Goal: Information Seeking & Learning: Learn about a topic

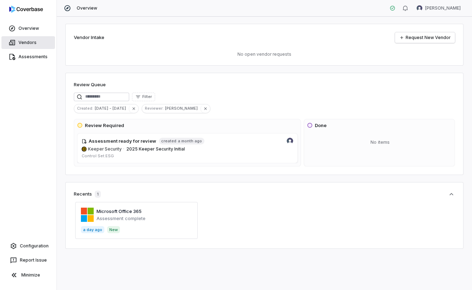
click at [27, 43] on link "Vendors" at bounding box center [28, 42] width 54 height 13
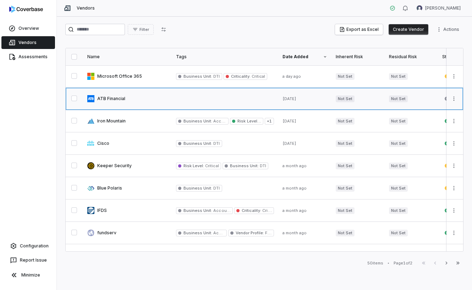
click at [111, 98] on link at bounding box center [127, 99] width 89 height 22
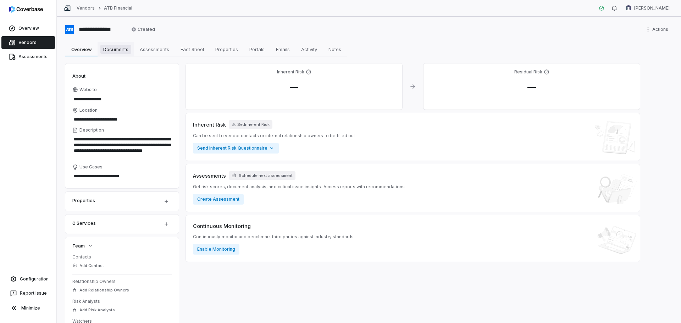
click at [110, 52] on span "Documents" at bounding box center [115, 49] width 31 height 9
type textarea "*"
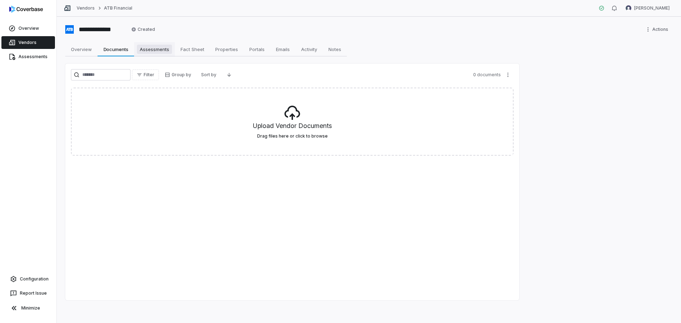
click at [156, 48] on span "Assessments" at bounding box center [154, 49] width 35 height 9
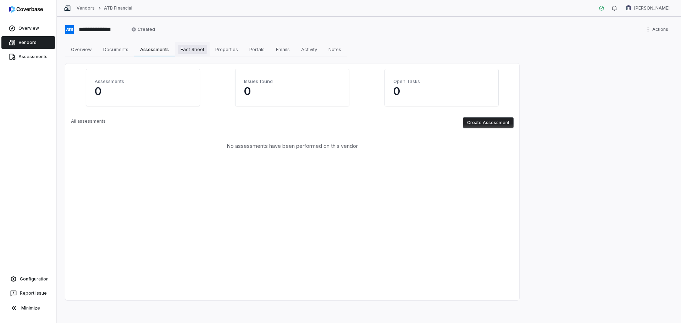
click at [197, 51] on span "Fact Sheet" at bounding box center [192, 49] width 29 height 9
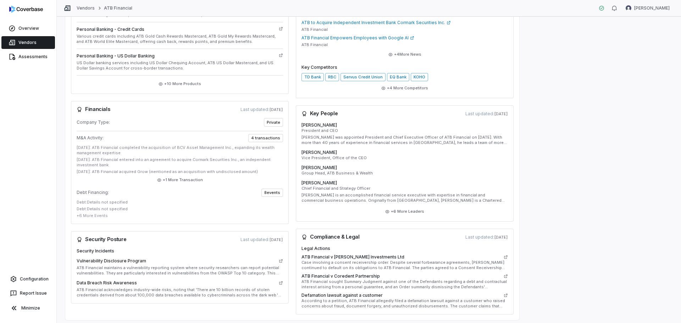
scroll to position [263, 0]
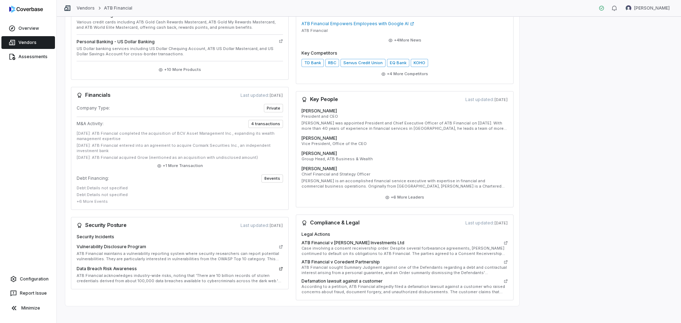
click at [282, 267] on icon at bounding box center [281, 268] width 3 height 3
click at [472, 279] on icon at bounding box center [506, 281] width 4 height 4
click at [472, 241] on icon at bounding box center [506, 242] width 3 height 3
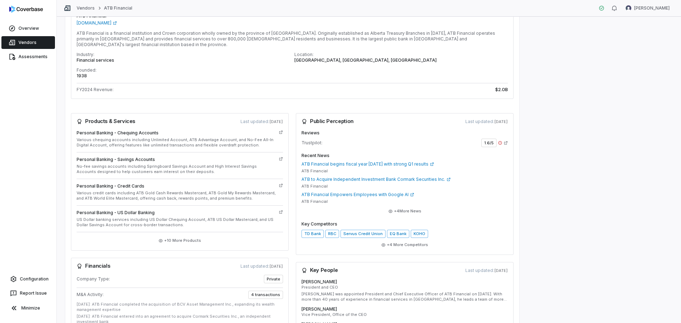
scroll to position [85, 0]
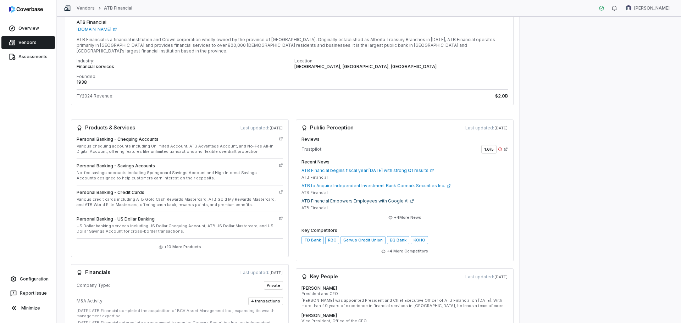
click at [387, 198] on link "ATB Financial Empowers Employees with Google AI" at bounding box center [405, 201] width 207 height 6
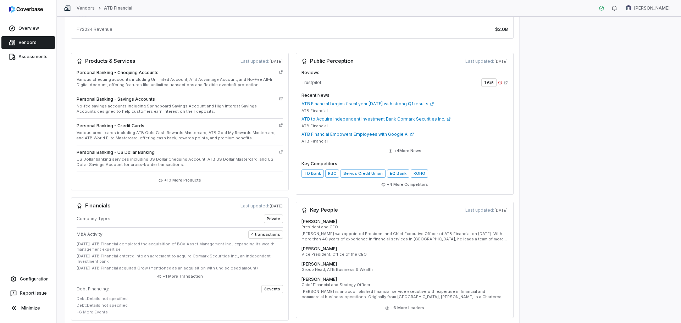
scroll to position [156, 0]
